Goal: Information Seeking & Learning: Check status

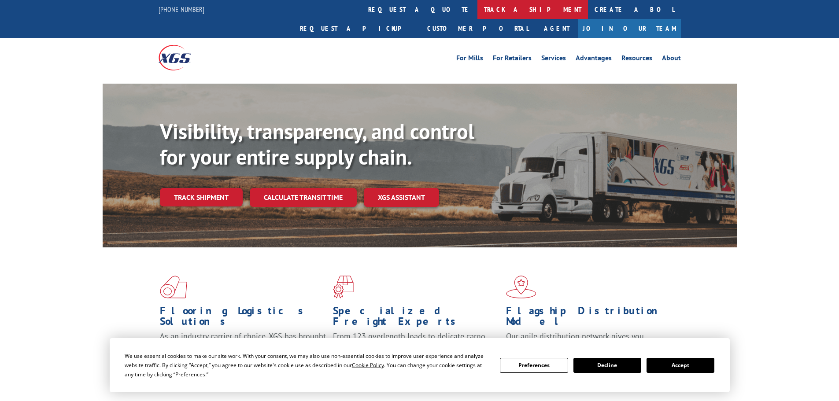
click at [477, 11] on link "track a shipment" at bounding box center [532, 9] width 111 height 19
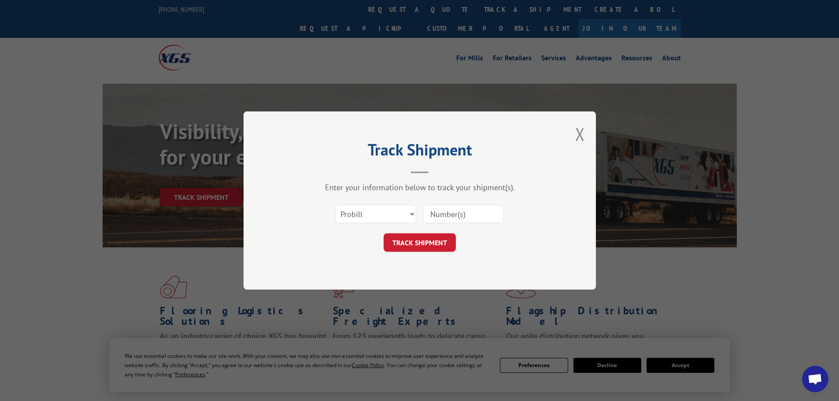
paste input "17515737"
type input "17515737"
click at [390, 246] on button "TRACK SHIPMENT" at bounding box center [420, 242] width 72 height 18
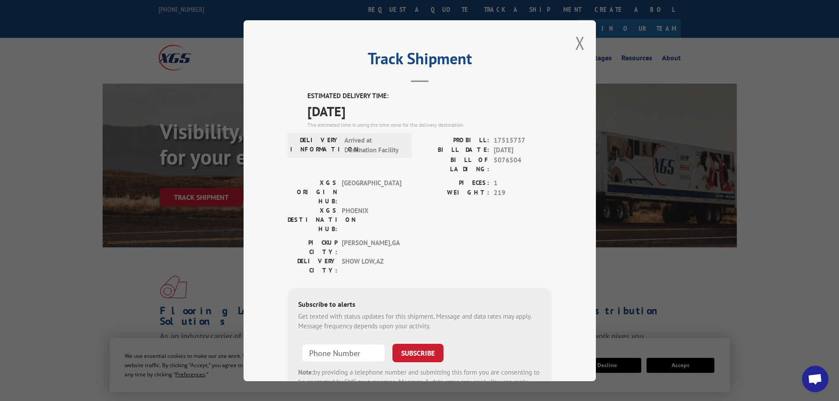
drag, startPoint x: 388, startPoint y: 113, endPoint x: 298, endPoint y: 89, distance: 93.0
click at [298, 89] on div "Track Shipment ESTIMATED DELIVERY TIME: [DATE] The estimated time is using the …" at bounding box center [420, 200] width 352 height 361
copy div "ESTIMATED DELIVERY TIME: [DATE]"
click at [575, 41] on button "Close modal" at bounding box center [580, 42] width 10 height 23
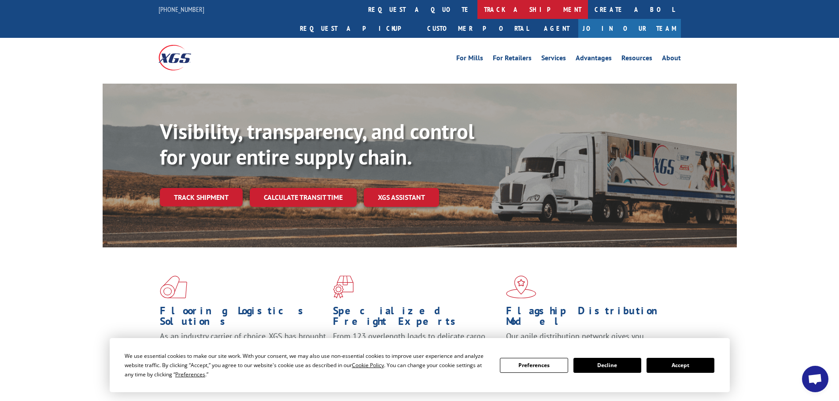
click at [477, 7] on link "track a shipment" at bounding box center [532, 9] width 111 height 19
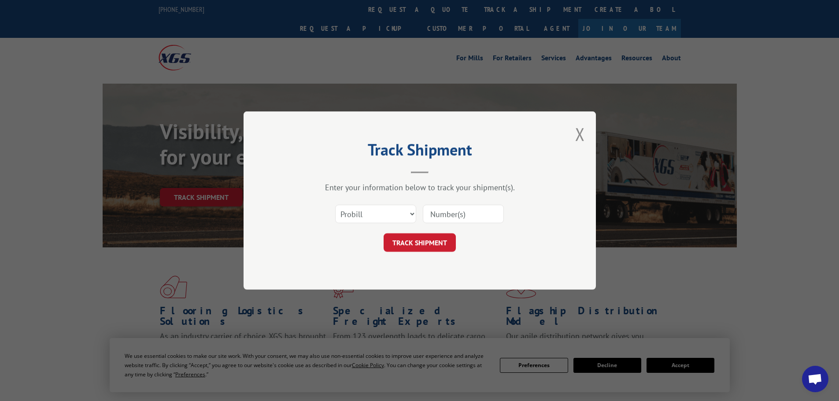
paste input "17468042"
type input "17468042"
click at [420, 239] on button "TRACK SHIPMENT" at bounding box center [420, 242] width 72 height 18
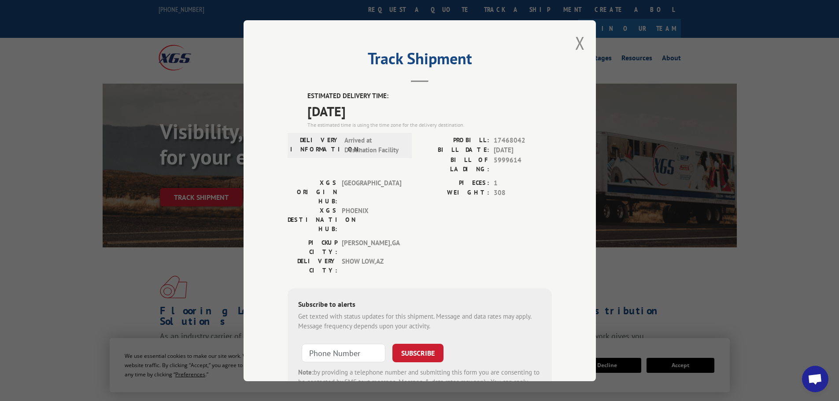
drag, startPoint x: 304, startPoint y: 93, endPoint x: 380, endPoint y: 115, distance: 78.9
click at [380, 115] on div "ESTIMATED DELIVERY TIME: [DATE] The estimated time is using the time zone for t…" at bounding box center [429, 110] width 244 height 38
copy div "ESTIMATED DELIVERY TIME: [DATE]"
click at [575, 39] on button "Close modal" at bounding box center [580, 42] width 10 height 23
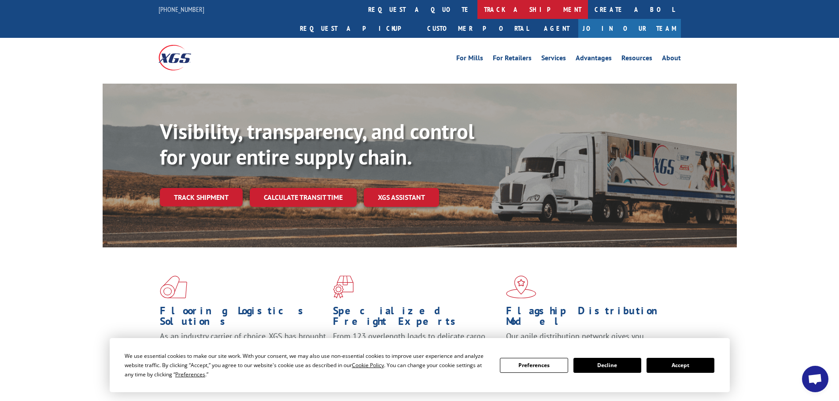
click at [477, 8] on link "track a shipment" at bounding box center [532, 9] width 111 height 19
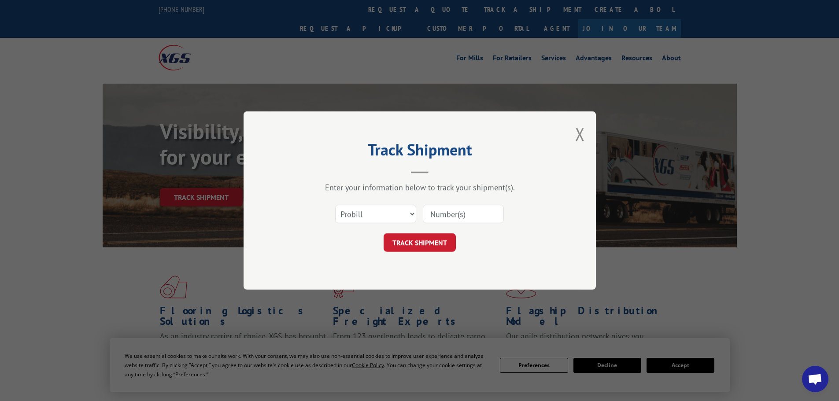
paste input "17470016"
type input "17470016"
click at [412, 242] on button "TRACK SHIPMENT" at bounding box center [420, 242] width 72 height 18
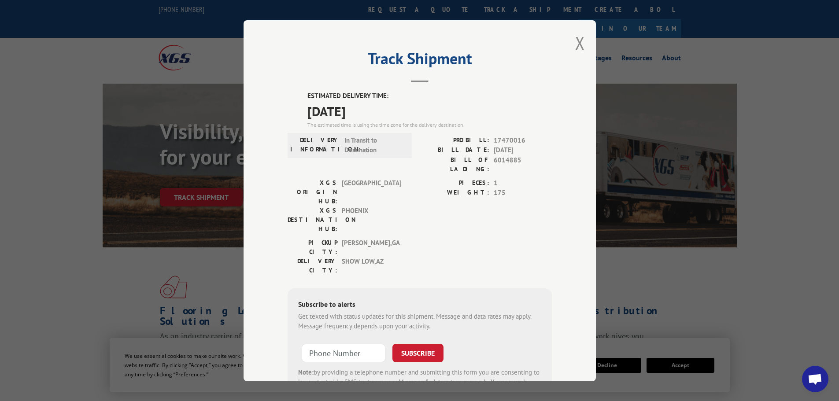
drag, startPoint x: 298, startPoint y: 92, endPoint x: 385, endPoint y: 115, distance: 89.9
click at [385, 115] on div "ESTIMATED DELIVERY TIME: [DATE] The estimated time is using the time zone for t…" at bounding box center [420, 249] width 264 height 317
copy div "ESTIMATED DELIVERY TIME: [DATE]"
